Goal: Information Seeking & Learning: Check status

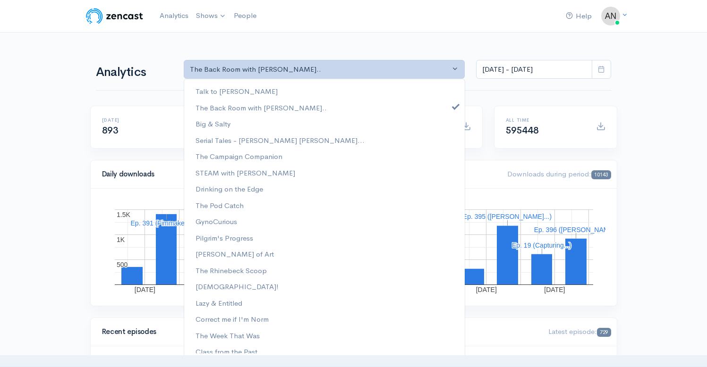
select select "10316"
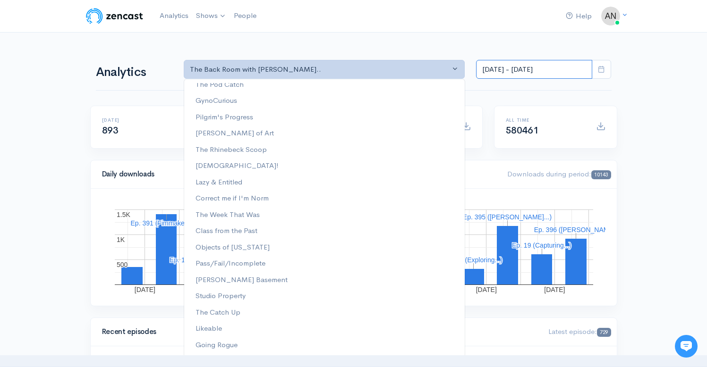
click at [543, 68] on input "[DATE] - [DATE]" at bounding box center [534, 69] width 116 height 19
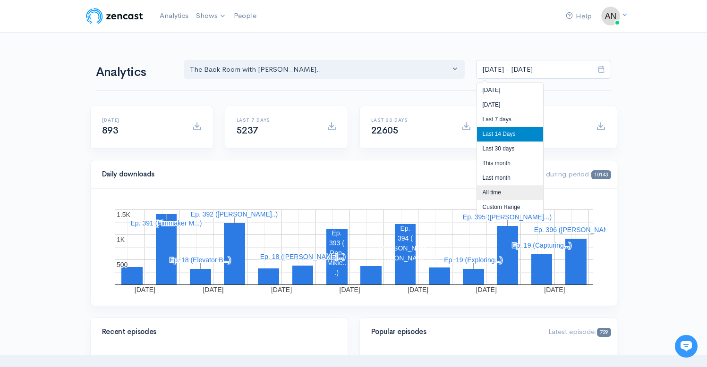
click at [495, 192] on li "All time" at bounding box center [510, 193] width 66 height 15
type input "[DATE] - [DATE]"
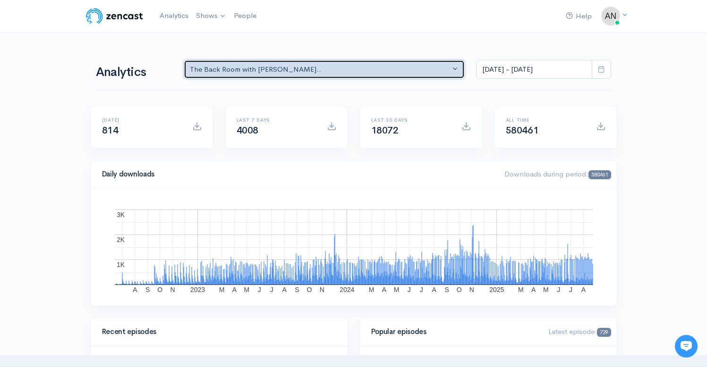
click at [321, 76] on button "The Back Room with [PERSON_NAME].." at bounding box center [324, 69] width 281 height 19
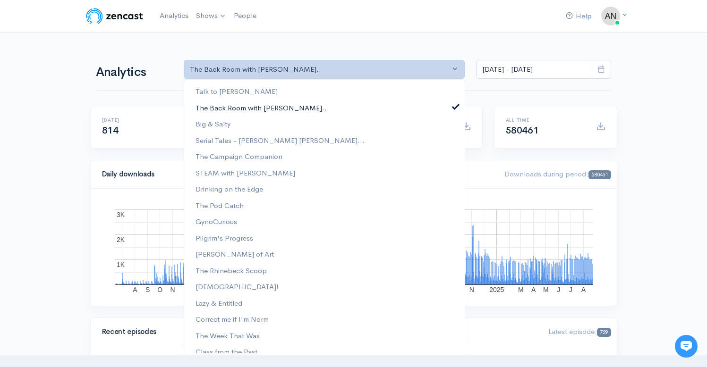
click at [448, 111] on link "The Back Room with [PERSON_NAME].." at bounding box center [324, 108] width 281 height 17
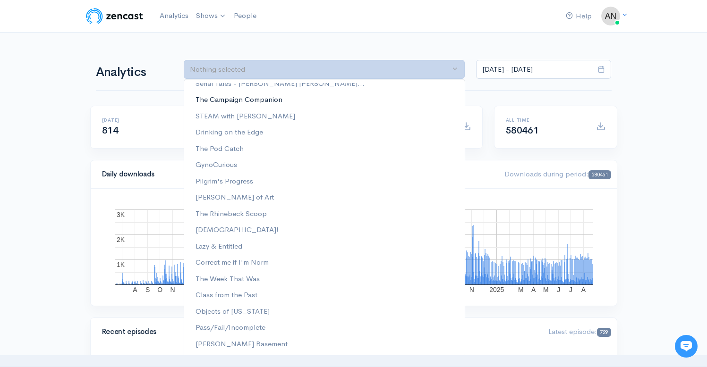
scroll to position [87, 0]
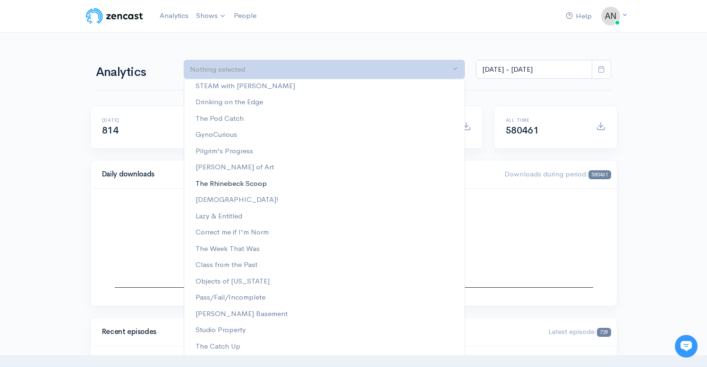
click at [255, 180] on span "The Rhinebeck Scoop" at bounding box center [231, 184] width 71 height 11
select select "13481"
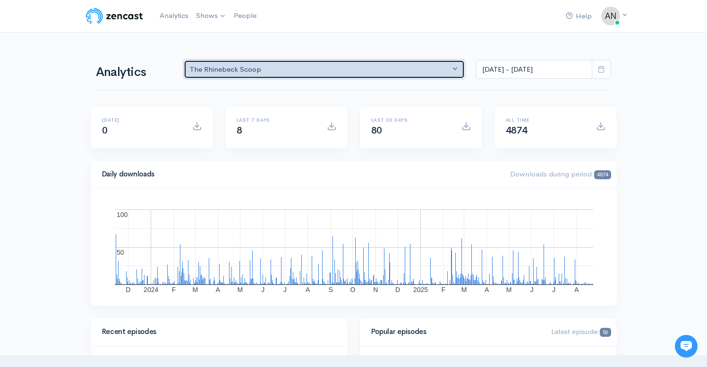
click at [374, 68] on div "The Rhinebeck Scoop" at bounding box center [320, 69] width 261 height 11
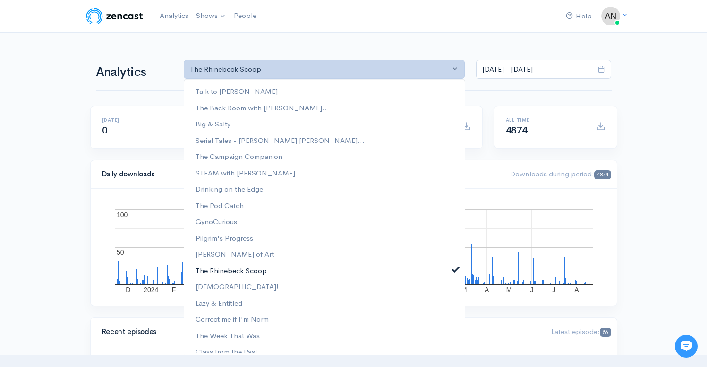
click at [454, 270] on span at bounding box center [456, 268] width 4 height 7
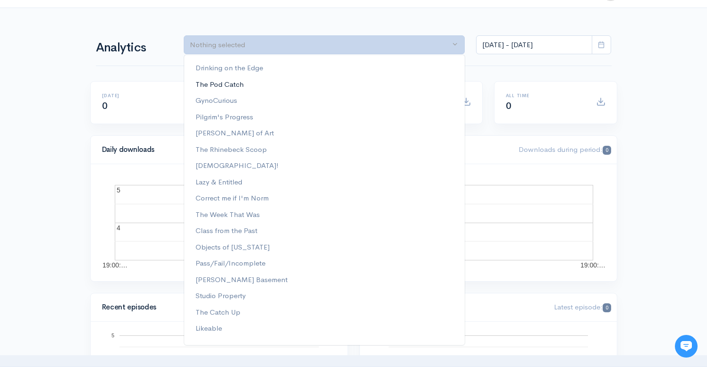
scroll to position [26, 0]
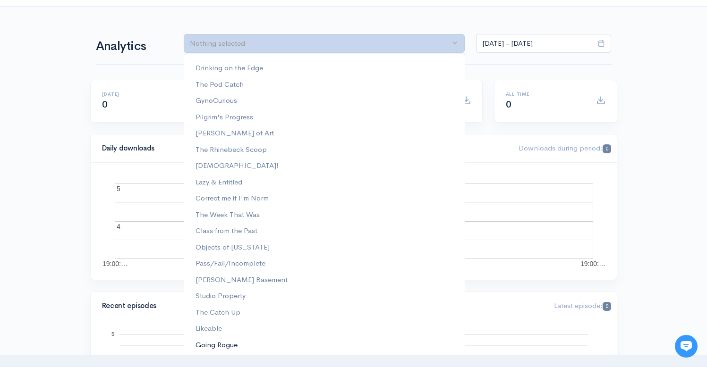
click at [218, 342] on span "Going Rogue" at bounding box center [217, 345] width 42 height 11
select select "15466"
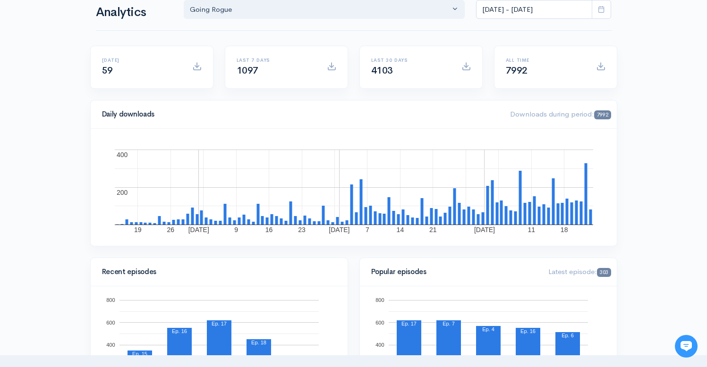
scroll to position [0, 0]
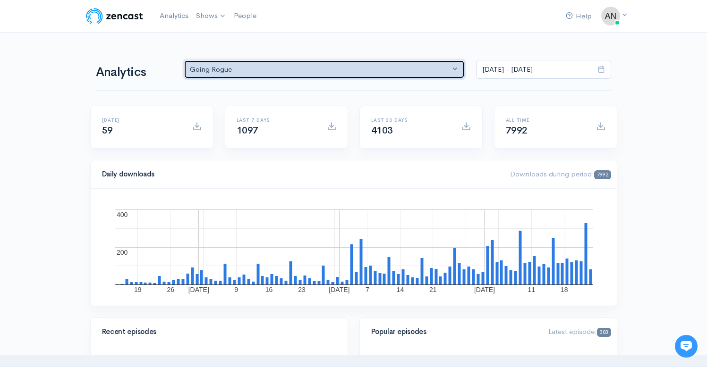
click at [314, 75] on div "Going Rogue" at bounding box center [320, 69] width 261 height 11
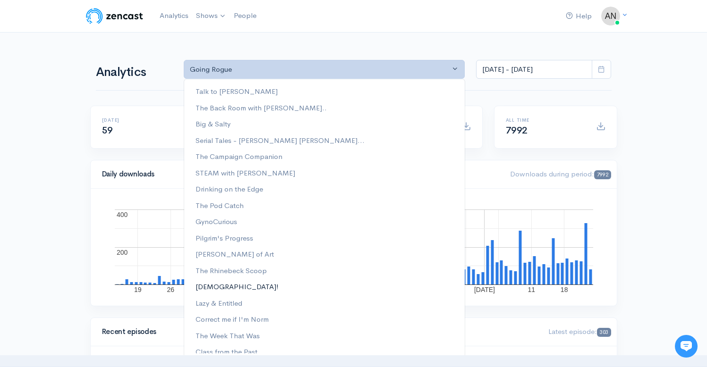
scroll to position [121, 0]
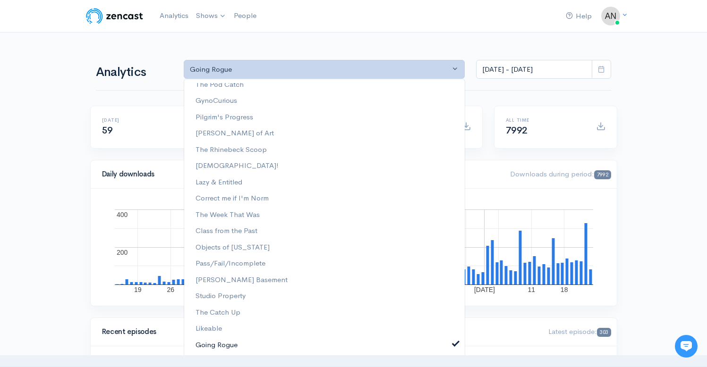
click at [454, 345] on span at bounding box center [456, 343] width 4 height 7
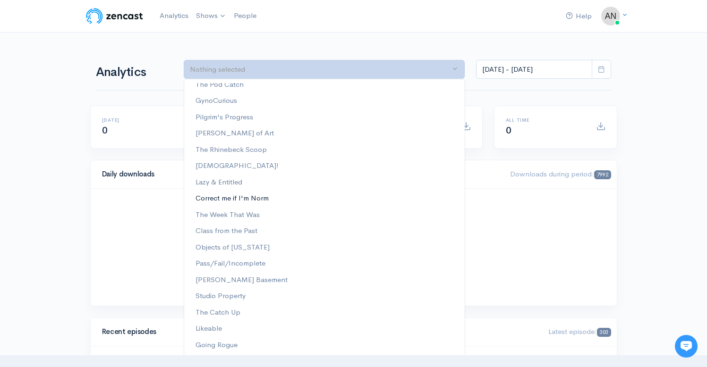
click at [241, 195] on span "Correct me if I'm Norm" at bounding box center [232, 198] width 73 height 11
select select "13974"
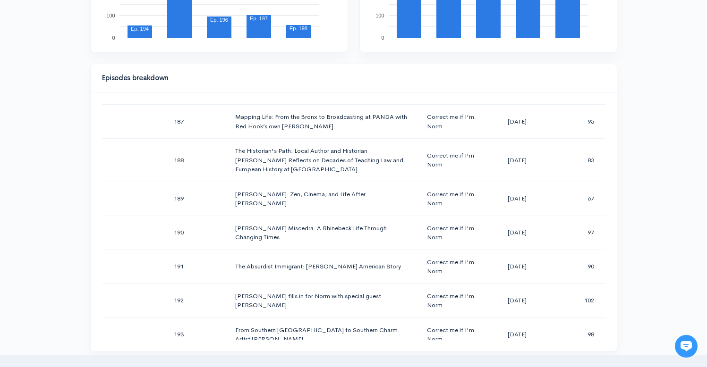
scroll to position [6537, 0]
